Goal: Complete application form

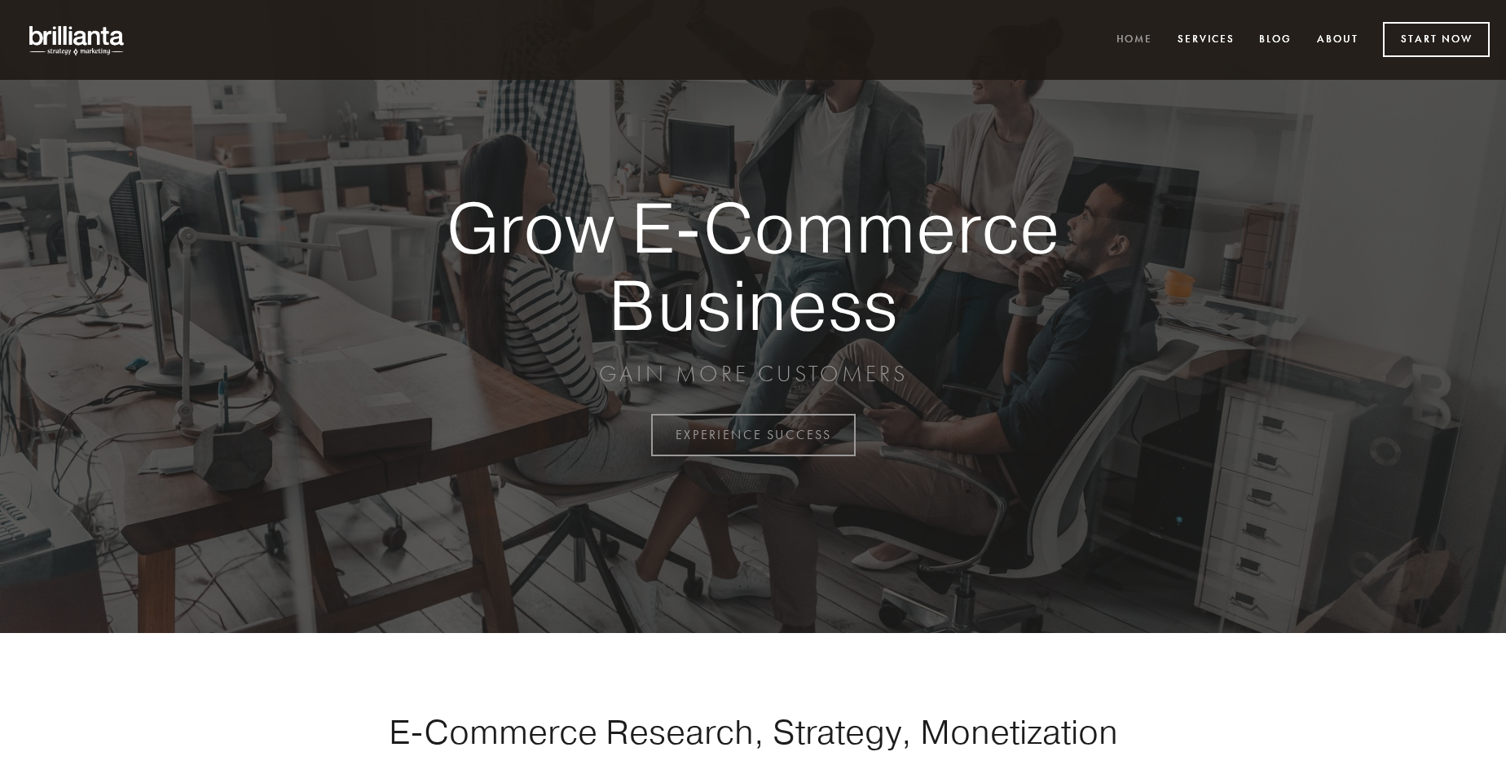
scroll to position [4271, 0]
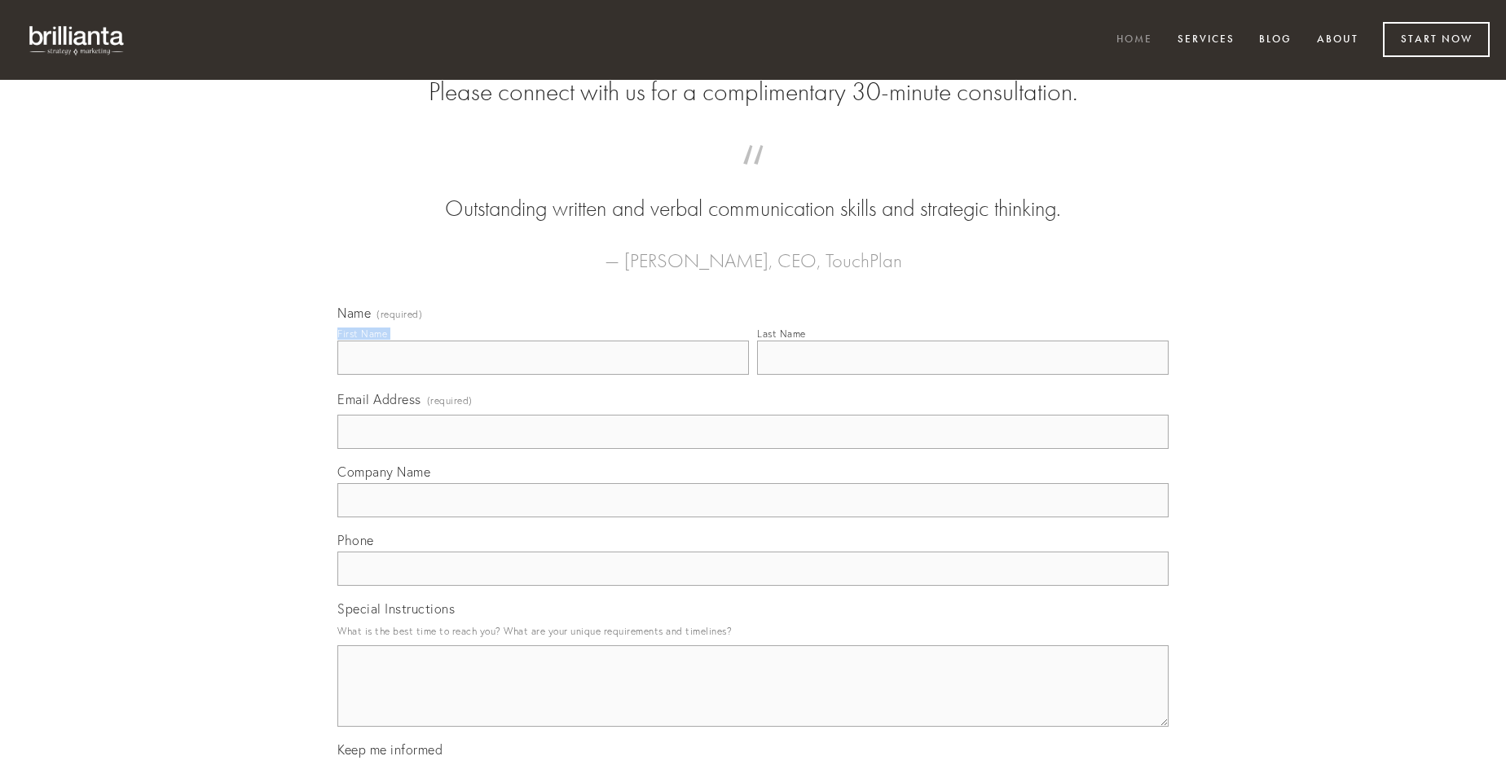
type input "[PERSON_NAME]"
click at [962, 375] on input "Last Name" at bounding box center [962, 358] width 411 height 34
type input "[PERSON_NAME]"
click at [753, 449] on input "Email Address (required)" at bounding box center [752, 432] width 831 height 34
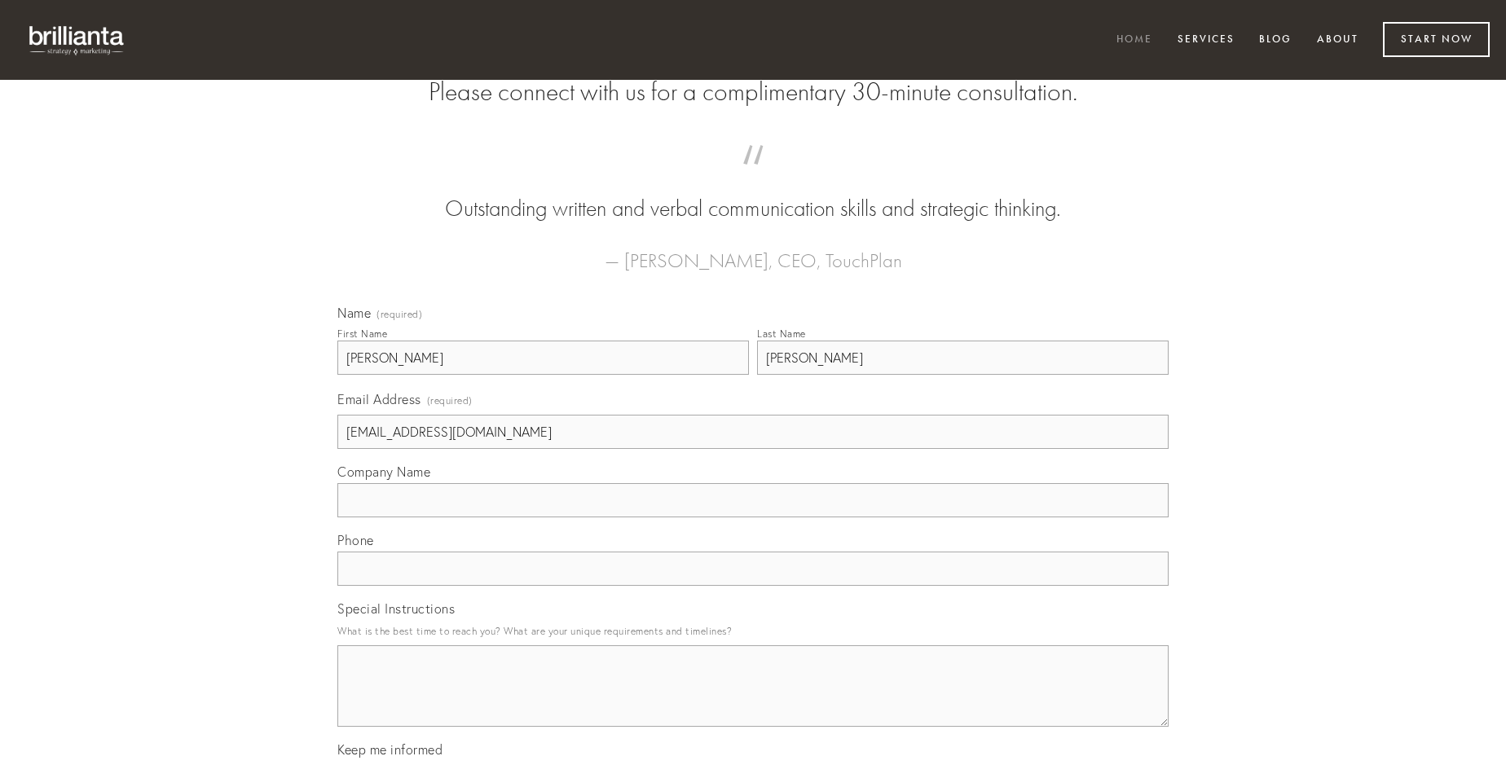
type input "[EMAIL_ADDRESS][DOMAIN_NAME]"
click at [753, 517] on input "Company Name" at bounding box center [752, 500] width 831 height 34
type input "odit"
click at [753, 586] on input "text" at bounding box center [752, 569] width 831 height 34
click at [753, 701] on textarea "Special Instructions" at bounding box center [752, 685] width 831 height 81
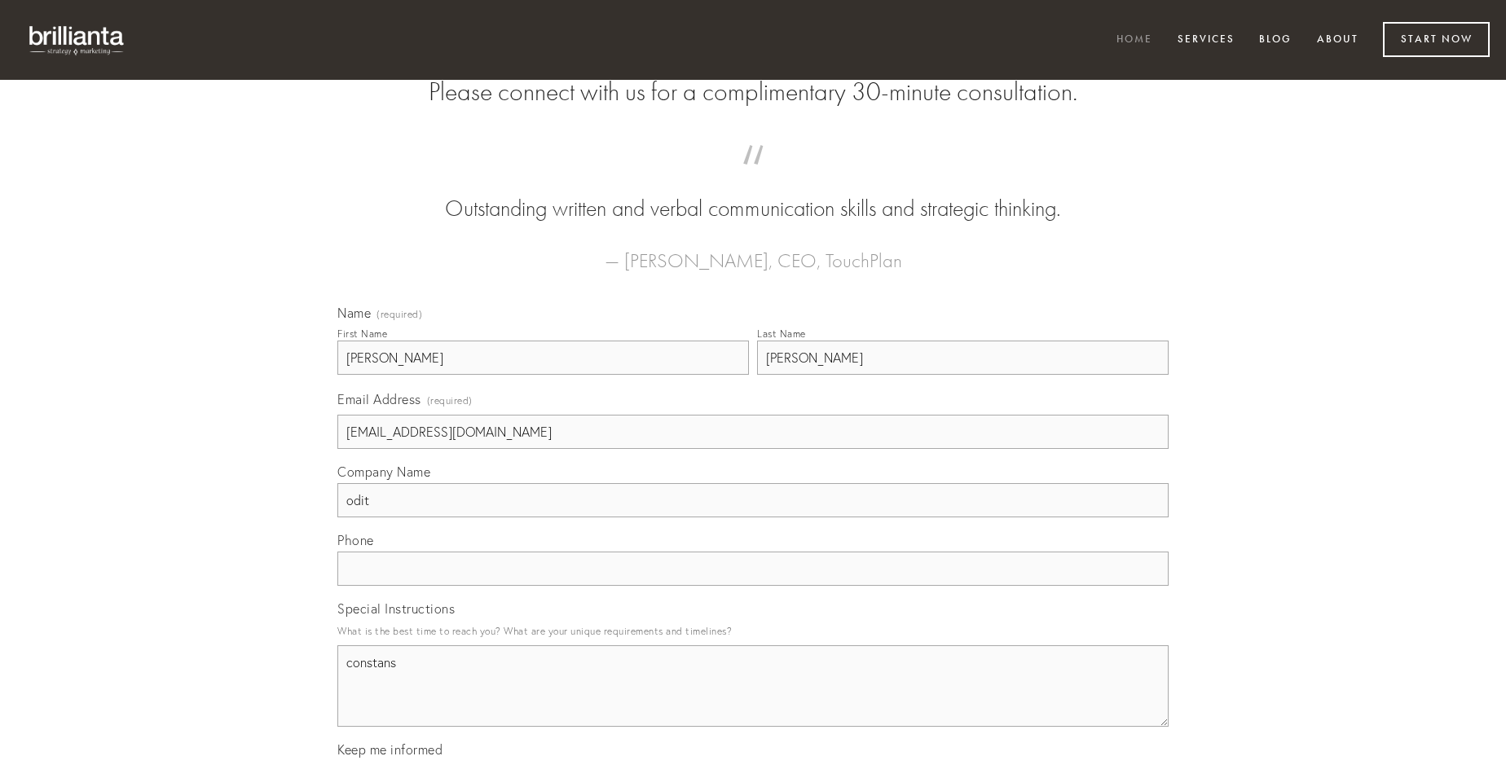
type textarea "constans"
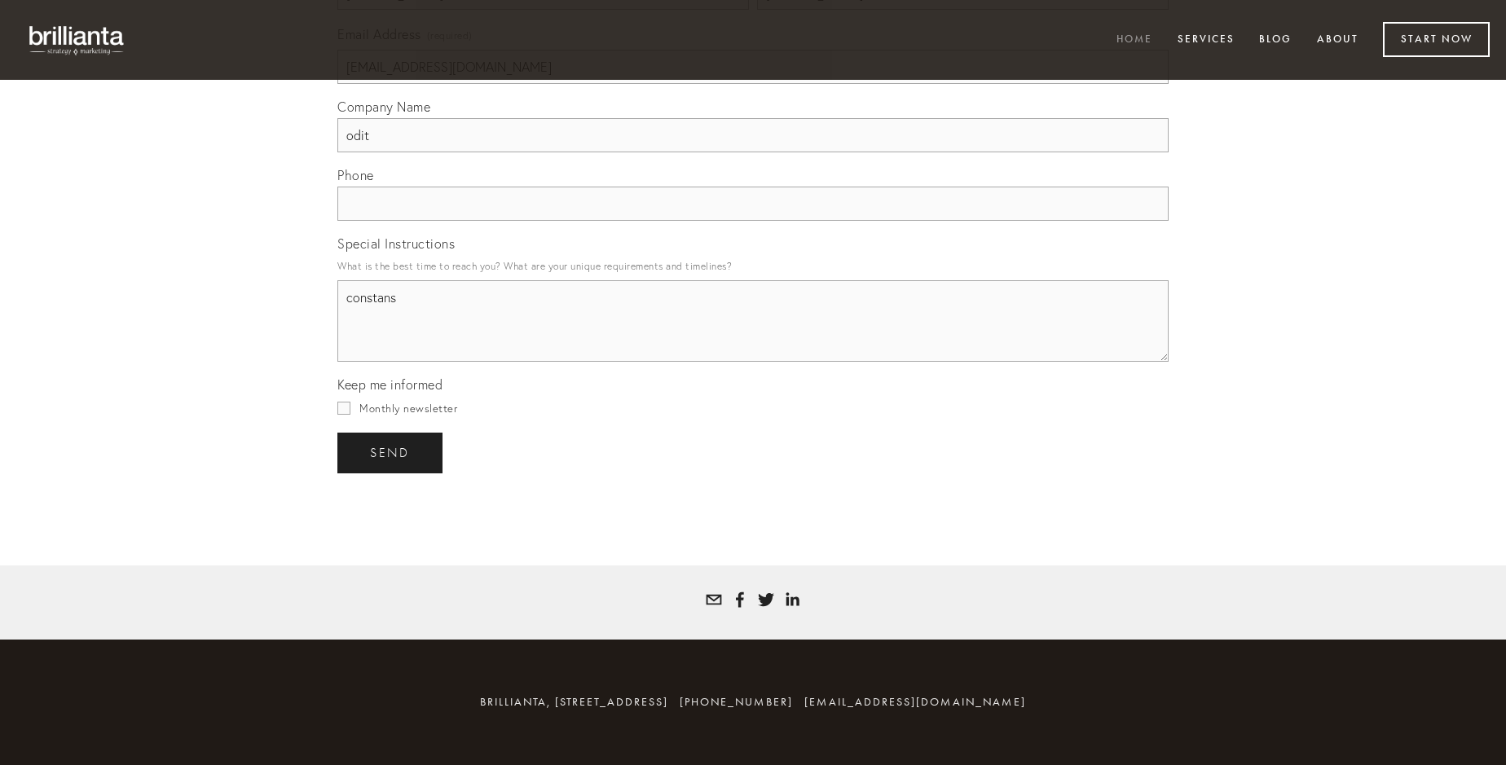
click at [391, 452] on span "send" at bounding box center [390, 453] width 40 height 15
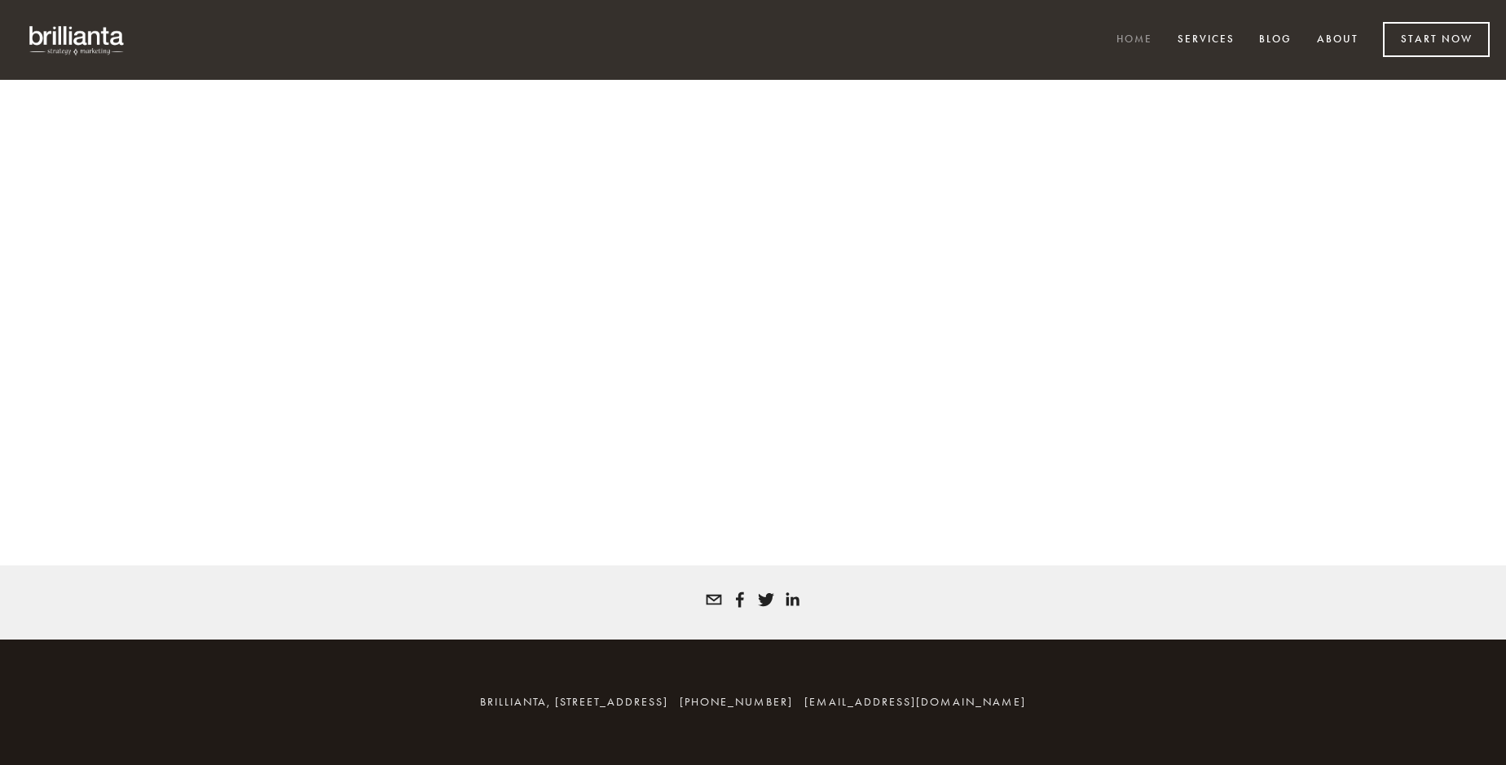
scroll to position [4249, 0]
